Goal: Entertainment & Leisure: Consume media (video, audio)

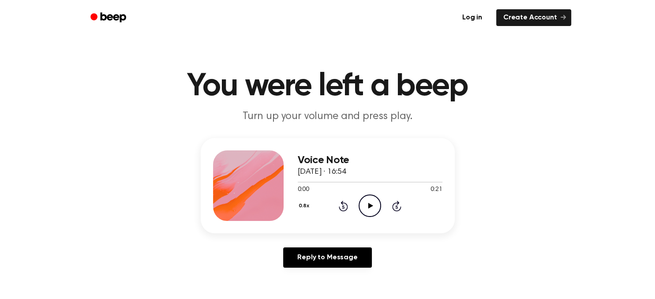
click at [368, 206] on icon "Play Audio" at bounding box center [370, 206] width 23 height 23
click at [368, 206] on icon at bounding box center [370, 206] width 4 height 6
click at [343, 209] on icon "Rewind 5 seconds" at bounding box center [343, 205] width 10 height 11
click at [371, 207] on icon at bounding box center [370, 206] width 5 height 6
click at [371, 207] on icon at bounding box center [370, 206] width 4 height 6
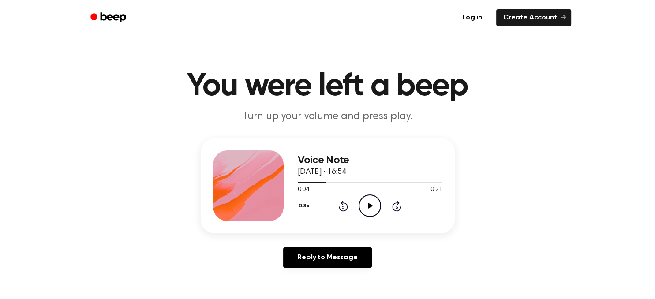
click at [371, 207] on icon at bounding box center [370, 206] width 5 height 6
click at [346, 203] on icon at bounding box center [343, 206] width 9 height 11
click at [371, 205] on icon at bounding box center [370, 206] width 4 height 6
click at [343, 206] on icon "Rewind 5 seconds" at bounding box center [343, 205] width 10 height 11
click at [370, 207] on icon at bounding box center [370, 206] width 5 height 6
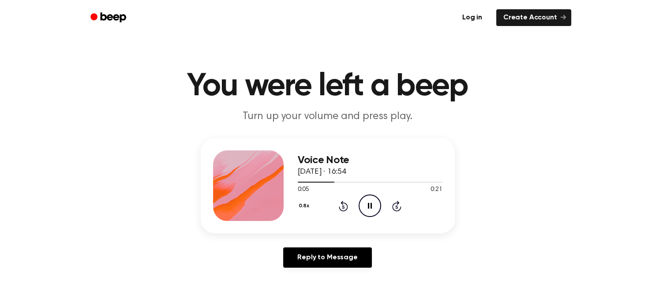
click at [370, 207] on icon "Pause Audio" at bounding box center [370, 206] width 23 height 23
click at [340, 210] on icon "Rewind 5 seconds" at bounding box center [343, 205] width 10 height 11
click at [372, 206] on icon at bounding box center [370, 206] width 5 height 6
click at [345, 205] on icon "Rewind 5 seconds" at bounding box center [343, 205] width 10 height 11
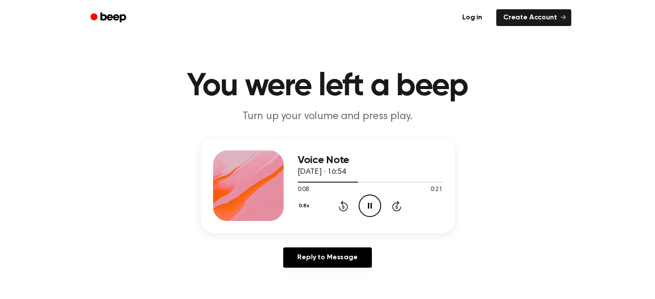
click at [345, 205] on icon "Rewind 5 seconds" at bounding box center [343, 205] width 10 height 11
click at [371, 205] on icon at bounding box center [370, 206] width 4 height 6
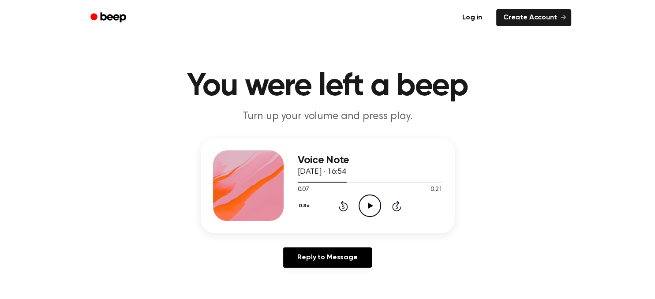
click at [343, 206] on icon at bounding box center [343, 207] width 2 height 4
click at [370, 208] on icon "Play Audio" at bounding box center [370, 206] width 23 height 23
click at [370, 208] on icon "Pause Audio" at bounding box center [370, 206] width 23 height 23
click at [370, 208] on icon "Play Audio" at bounding box center [370, 206] width 23 height 23
click at [370, 208] on icon "Pause Audio" at bounding box center [370, 206] width 23 height 23
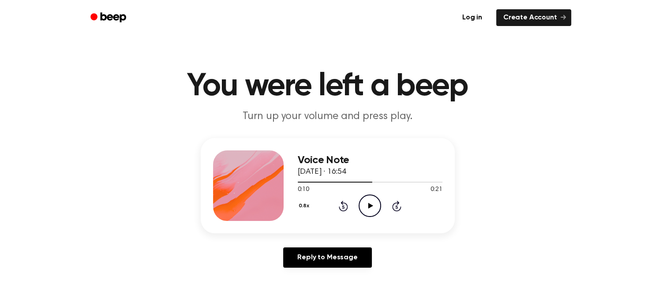
click at [342, 209] on icon "Rewind 5 seconds" at bounding box center [343, 205] width 10 height 11
click at [367, 213] on icon "Play Audio" at bounding box center [370, 206] width 23 height 23
click at [367, 213] on icon "Pause Audio" at bounding box center [370, 206] width 23 height 23
click at [367, 213] on icon "Play Audio" at bounding box center [370, 206] width 23 height 23
click at [367, 213] on icon "Pause Audio" at bounding box center [370, 206] width 23 height 23
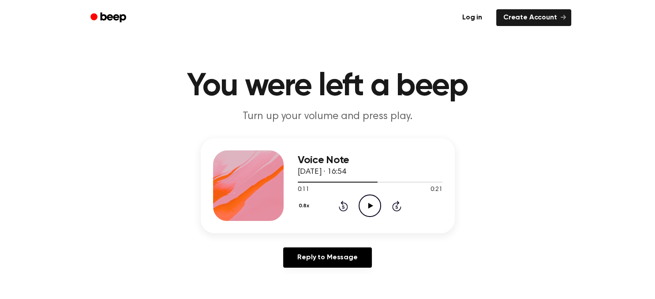
click at [371, 206] on icon at bounding box center [370, 206] width 5 height 6
click at [371, 206] on icon at bounding box center [370, 206] width 4 height 6
click at [342, 206] on icon "Rewind 5 seconds" at bounding box center [343, 205] width 10 height 11
click at [371, 206] on icon at bounding box center [370, 206] width 5 height 6
click at [371, 206] on icon at bounding box center [370, 206] width 4 height 6
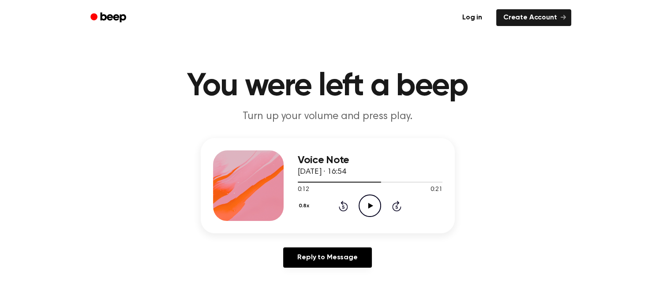
click at [371, 206] on icon at bounding box center [370, 206] width 5 height 6
click at [371, 206] on icon at bounding box center [370, 206] width 4 height 6
click at [345, 205] on icon "Rewind 5 seconds" at bounding box center [343, 205] width 10 height 11
click at [369, 204] on icon at bounding box center [370, 206] width 5 height 6
click at [369, 204] on icon at bounding box center [370, 206] width 4 height 6
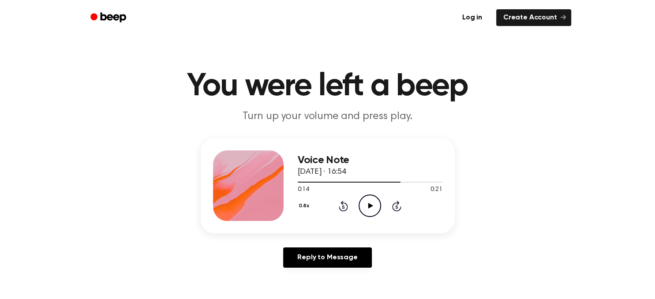
click at [344, 207] on icon at bounding box center [343, 207] width 2 height 4
click at [371, 205] on icon at bounding box center [370, 206] width 5 height 6
click at [371, 205] on icon at bounding box center [370, 206] width 4 height 6
click at [372, 205] on icon at bounding box center [370, 206] width 5 height 6
click at [372, 205] on icon "Pause Audio" at bounding box center [370, 206] width 23 height 23
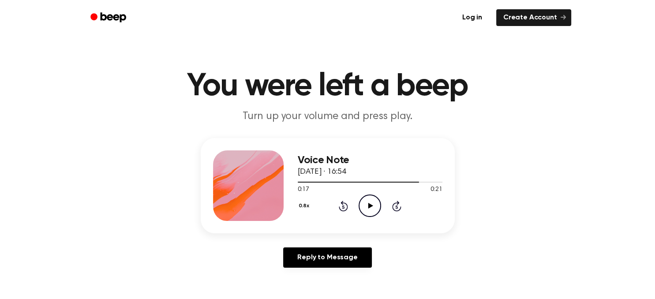
click at [343, 203] on icon at bounding box center [343, 206] width 9 height 11
click at [370, 204] on icon "Play Audio" at bounding box center [370, 206] width 23 height 23
click at [370, 204] on icon "Pause Audio" at bounding box center [370, 206] width 23 height 23
click at [343, 206] on icon "Rewind 5 seconds" at bounding box center [343, 205] width 10 height 11
click at [373, 202] on icon "Play Audio" at bounding box center [370, 206] width 23 height 23
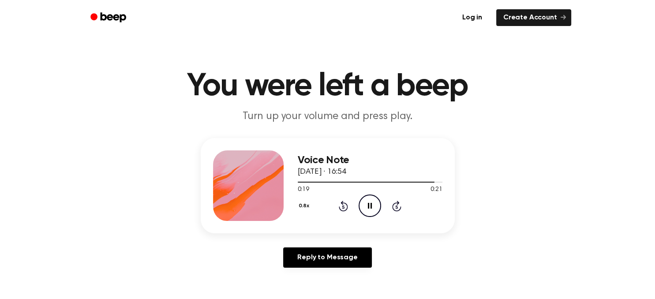
click at [373, 202] on icon "Pause Audio" at bounding box center [370, 206] width 23 height 23
click at [342, 206] on icon "Rewind 5 seconds" at bounding box center [343, 205] width 10 height 11
click at [376, 203] on icon "Play Audio" at bounding box center [370, 206] width 23 height 23
click at [398, 207] on icon "Skip 5 seconds" at bounding box center [397, 205] width 10 height 11
click at [343, 207] on icon at bounding box center [343, 207] width 2 height 4
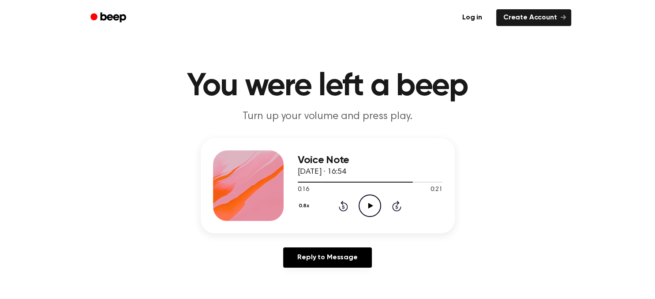
click at [343, 207] on icon at bounding box center [343, 207] width 2 height 4
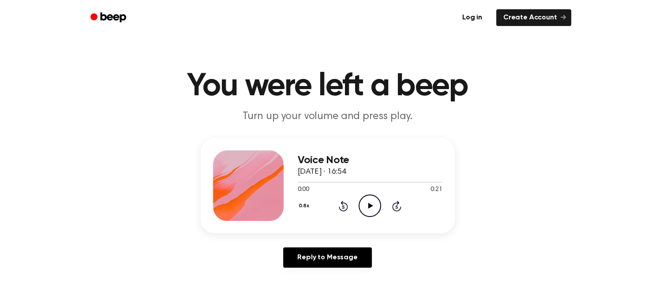
click at [343, 207] on icon at bounding box center [343, 207] width 2 height 4
click at [369, 206] on icon at bounding box center [370, 206] width 5 height 6
click at [371, 202] on icon "Play Audio" at bounding box center [370, 206] width 23 height 23
click at [371, 202] on icon "Pause Audio" at bounding box center [370, 206] width 23 height 23
click at [368, 211] on icon "Play Audio" at bounding box center [370, 206] width 23 height 23
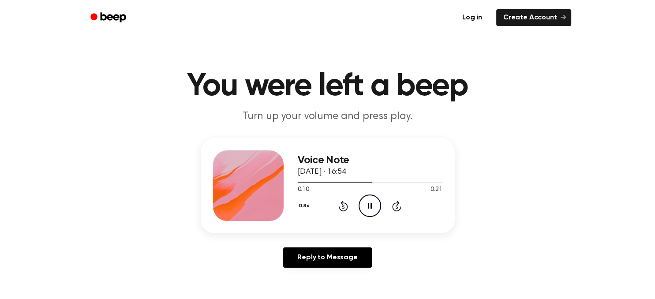
click at [338, 208] on icon "Rewind 5 seconds" at bounding box center [343, 205] width 10 height 11
click at [342, 207] on icon "Rewind 5 seconds" at bounding box center [343, 205] width 10 height 11
click at [373, 207] on icon "Pause Audio" at bounding box center [370, 206] width 23 height 23
click at [345, 209] on icon "Rewind 5 seconds" at bounding box center [343, 205] width 10 height 11
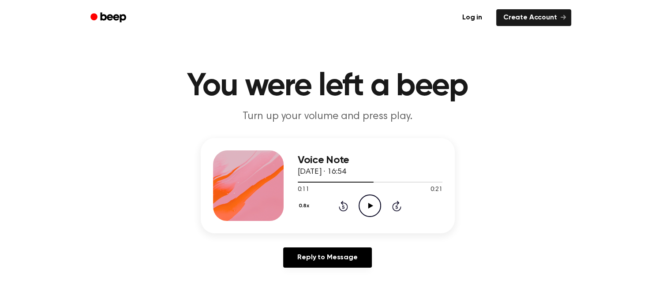
click at [345, 209] on icon "Rewind 5 seconds" at bounding box center [343, 205] width 10 height 11
click at [371, 210] on icon "Play Audio" at bounding box center [370, 206] width 23 height 23
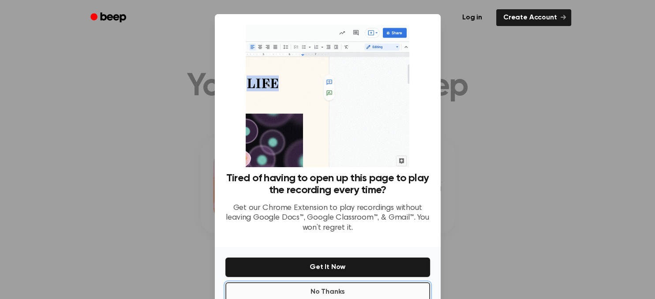
click at [364, 293] on button "No Thanks" at bounding box center [327, 291] width 205 height 19
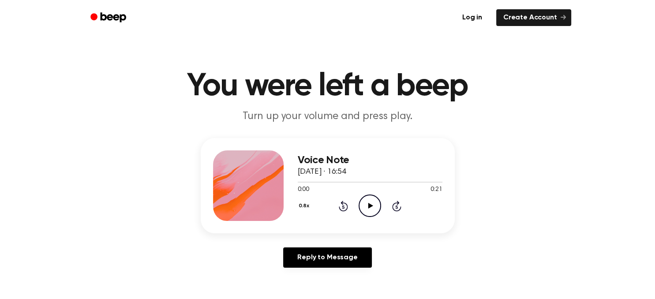
click at [371, 202] on icon "Play Audio" at bounding box center [370, 206] width 23 height 23
click at [340, 209] on icon at bounding box center [343, 206] width 9 height 11
click at [373, 206] on icon "Pause Audio" at bounding box center [370, 206] width 23 height 23
click at [373, 206] on icon "Play Audio" at bounding box center [370, 206] width 23 height 23
click at [373, 206] on icon "Pause Audio" at bounding box center [370, 206] width 23 height 23
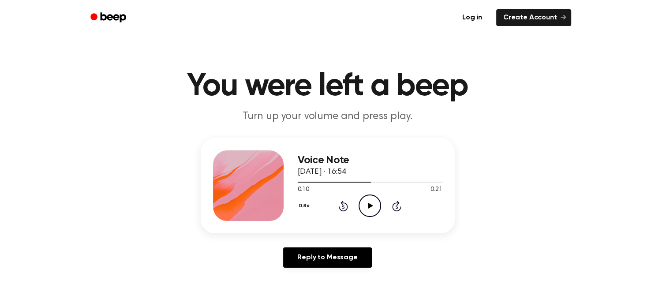
click at [343, 207] on icon at bounding box center [343, 207] width 2 height 4
click at [376, 207] on icon "Play Audio" at bounding box center [370, 206] width 23 height 23
click at [372, 205] on icon at bounding box center [370, 206] width 5 height 6
click at [371, 206] on icon at bounding box center [370, 206] width 5 height 6
click at [368, 206] on icon "Play Audio" at bounding box center [370, 206] width 23 height 23
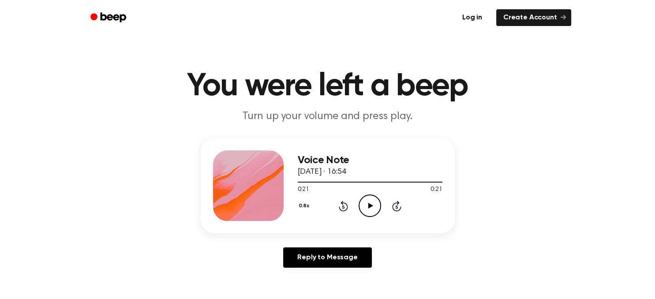
click at [366, 203] on icon "Play Audio" at bounding box center [370, 206] width 23 height 23
click at [366, 203] on icon "Pause Audio" at bounding box center [370, 206] width 23 height 23
click at [373, 209] on icon "Play Audio" at bounding box center [370, 206] width 23 height 23
click at [373, 209] on icon "Pause Audio" at bounding box center [370, 206] width 23 height 23
click at [342, 209] on icon "Rewind 5 seconds" at bounding box center [343, 205] width 10 height 11
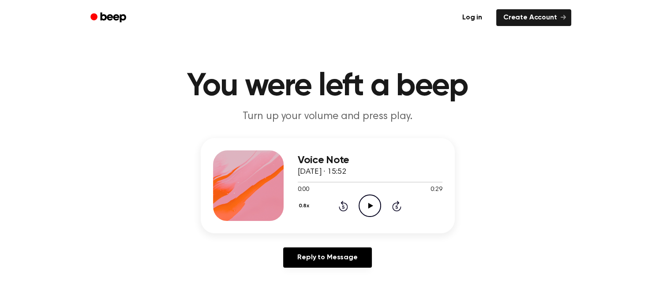
click at [371, 208] on icon "Play Audio" at bounding box center [370, 206] width 23 height 23
click at [345, 206] on icon "Rewind 5 seconds" at bounding box center [343, 205] width 10 height 11
click at [369, 206] on icon at bounding box center [370, 206] width 4 height 6
click at [340, 203] on icon "Rewind 5 seconds" at bounding box center [343, 205] width 10 height 11
click at [369, 206] on icon at bounding box center [370, 206] width 5 height 6
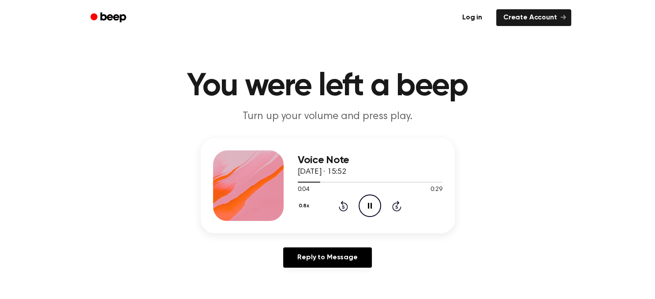
click at [369, 206] on icon at bounding box center [370, 206] width 4 height 6
click at [369, 206] on icon at bounding box center [370, 206] width 5 height 6
click at [369, 206] on icon at bounding box center [370, 206] width 4 height 6
click at [342, 206] on icon "Rewind 5 seconds" at bounding box center [343, 205] width 10 height 11
click at [371, 204] on icon at bounding box center [370, 206] width 5 height 6
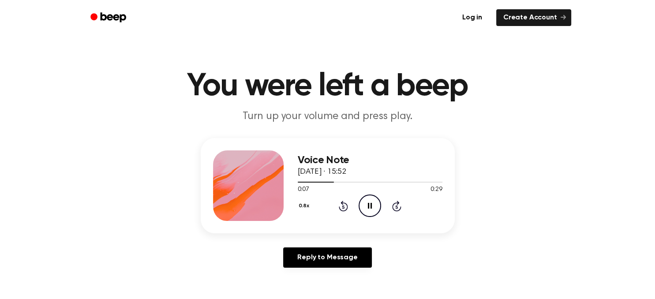
click at [371, 204] on icon at bounding box center [370, 206] width 4 height 6
click at [343, 204] on icon at bounding box center [343, 206] width 9 height 11
click at [369, 204] on icon at bounding box center [370, 206] width 5 height 6
click at [369, 204] on icon at bounding box center [370, 206] width 4 height 6
click at [342, 204] on icon at bounding box center [343, 206] width 9 height 11
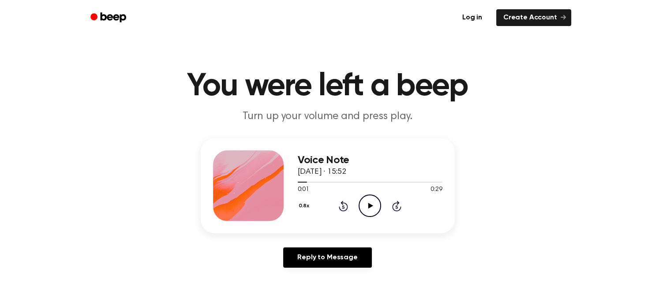
click at [370, 206] on icon at bounding box center [370, 206] width 5 height 6
click at [370, 206] on icon "Pause Audio" at bounding box center [370, 206] width 23 height 23
click at [341, 203] on icon at bounding box center [343, 206] width 9 height 11
click at [372, 197] on icon "Pause Audio" at bounding box center [370, 206] width 23 height 23
click at [343, 206] on icon at bounding box center [343, 207] width 2 height 4
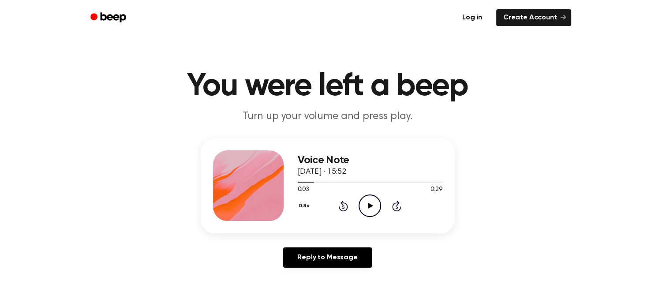
click at [373, 205] on icon "Play Audio" at bounding box center [370, 206] width 23 height 23
click at [373, 205] on icon "Pause Audio" at bounding box center [370, 206] width 23 height 23
click at [373, 205] on icon "Play Audio" at bounding box center [370, 206] width 23 height 23
click at [373, 205] on icon "Pause Audio" at bounding box center [370, 206] width 23 height 23
click at [373, 205] on icon "Play Audio" at bounding box center [370, 206] width 23 height 23
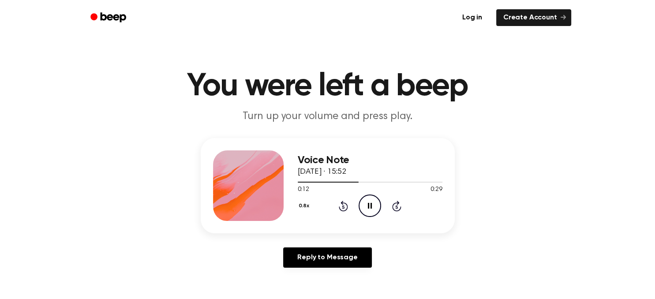
click at [373, 205] on icon "Pause Audio" at bounding box center [370, 206] width 23 height 23
click at [343, 205] on icon at bounding box center [343, 206] width 9 height 11
click at [373, 206] on icon at bounding box center [370, 206] width 5 height 6
click at [373, 206] on icon "Pause Audio" at bounding box center [370, 206] width 23 height 23
click at [373, 202] on icon "Play Audio" at bounding box center [370, 206] width 23 height 23
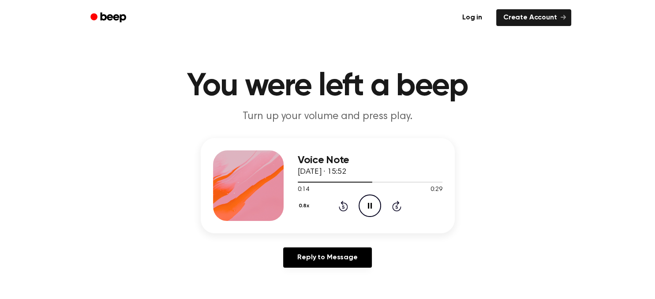
click at [373, 202] on icon "Pause Audio" at bounding box center [370, 206] width 23 height 23
click at [366, 206] on icon "Play Audio" at bounding box center [370, 206] width 23 height 23
click at [366, 206] on icon "Pause Audio" at bounding box center [370, 206] width 23 height 23
click at [343, 206] on icon "Rewind 5 seconds" at bounding box center [343, 205] width 10 height 11
click at [374, 207] on icon "Play Audio" at bounding box center [370, 206] width 23 height 23
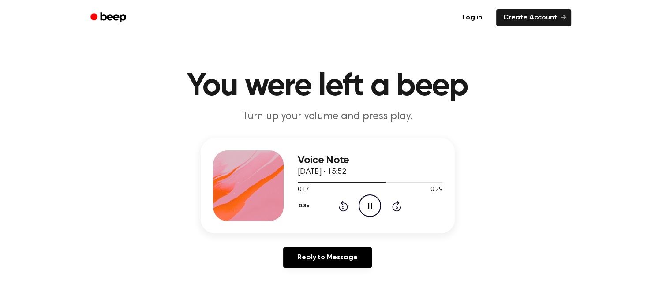
click at [374, 207] on icon "Pause Audio" at bounding box center [370, 206] width 23 height 23
click at [374, 207] on icon "Play Audio" at bounding box center [370, 206] width 23 height 23
click at [374, 207] on icon "Pause Audio" at bounding box center [370, 206] width 23 height 23
click at [374, 207] on icon "Play Audio" at bounding box center [370, 206] width 23 height 23
click at [374, 207] on icon "Pause Audio" at bounding box center [370, 206] width 23 height 23
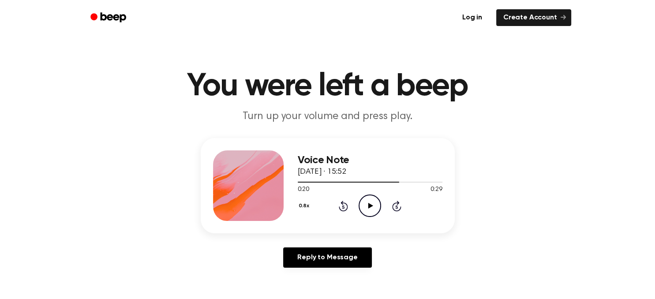
click at [345, 205] on icon "Rewind 5 seconds" at bounding box center [343, 205] width 10 height 11
click at [370, 206] on icon at bounding box center [370, 206] width 5 height 6
click at [370, 206] on icon "Pause Audio" at bounding box center [370, 206] width 23 height 23
click at [370, 205] on icon at bounding box center [370, 206] width 5 height 6
click at [370, 205] on icon "Pause Audio" at bounding box center [370, 206] width 23 height 23
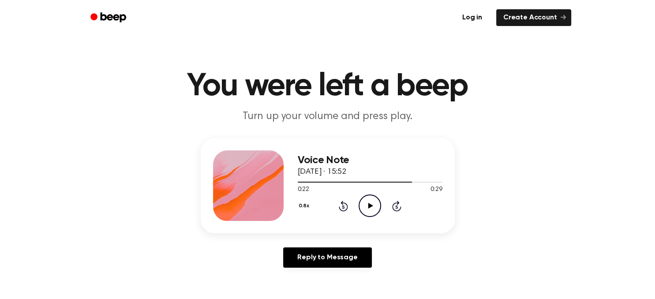
click at [370, 205] on icon at bounding box center [370, 206] width 5 height 6
click at [370, 205] on icon "Pause Audio" at bounding box center [370, 206] width 23 height 23
click at [345, 205] on icon "Rewind 5 seconds" at bounding box center [343, 205] width 10 height 11
click at [370, 206] on icon at bounding box center [370, 206] width 5 height 6
click at [370, 206] on icon "Pause Audio" at bounding box center [370, 206] width 23 height 23
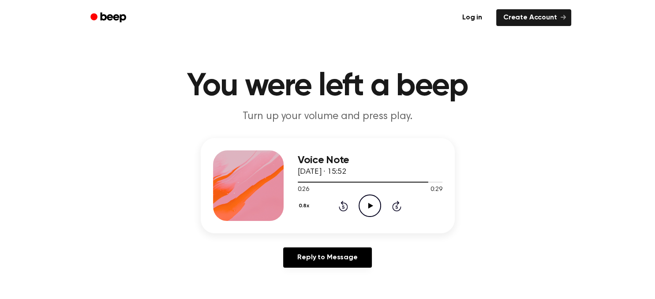
click at [345, 209] on icon "Rewind 5 seconds" at bounding box center [343, 205] width 10 height 11
click at [373, 206] on icon "Play Audio" at bounding box center [370, 206] width 23 height 23
click at [373, 206] on icon "Pause Audio" at bounding box center [370, 206] width 23 height 23
click at [373, 206] on icon "Play Audio" at bounding box center [370, 206] width 23 height 23
click at [373, 206] on icon "Pause Audio" at bounding box center [370, 206] width 23 height 23
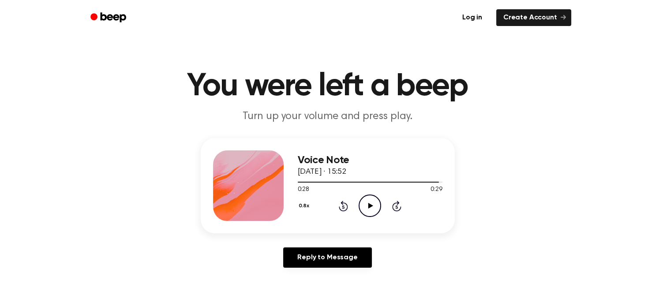
click at [373, 206] on icon "Play Audio" at bounding box center [370, 206] width 23 height 23
click at [346, 204] on icon at bounding box center [343, 206] width 9 height 11
click at [373, 203] on icon "Play Audio" at bounding box center [370, 206] width 23 height 23
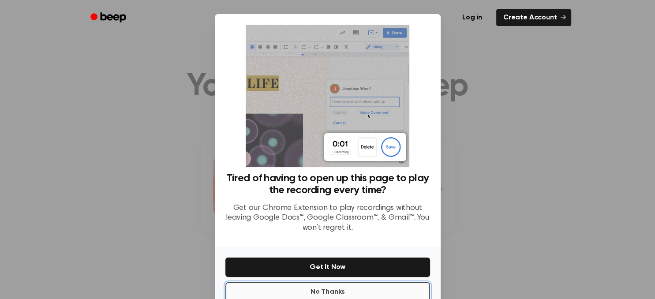
click at [345, 289] on button "No Thanks" at bounding box center [327, 291] width 205 height 19
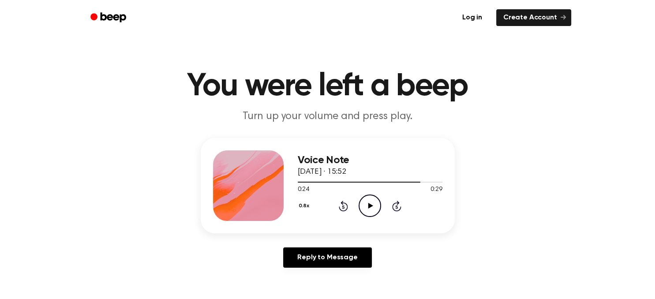
click at [372, 203] on icon "Play Audio" at bounding box center [370, 206] width 23 height 23
click at [346, 207] on icon "Rewind 5 seconds" at bounding box center [343, 205] width 10 height 11
click at [365, 207] on icon "Play Audio" at bounding box center [370, 206] width 23 height 23
click at [370, 203] on icon "Play Audio" at bounding box center [370, 206] width 23 height 23
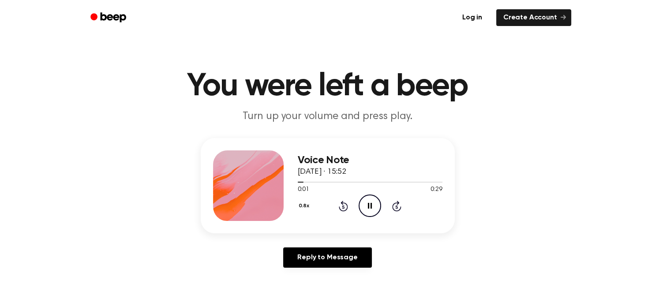
click at [369, 204] on icon at bounding box center [370, 206] width 4 height 6
click at [371, 207] on icon "Play Audio" at bounding box center [370, 206] width 23 height 23
click at [372, 200] on icon "Play Audio" at bounding box center [370, 206] width 23 height 23
